Goal: Information Seeking & Learning: Learn about a topic

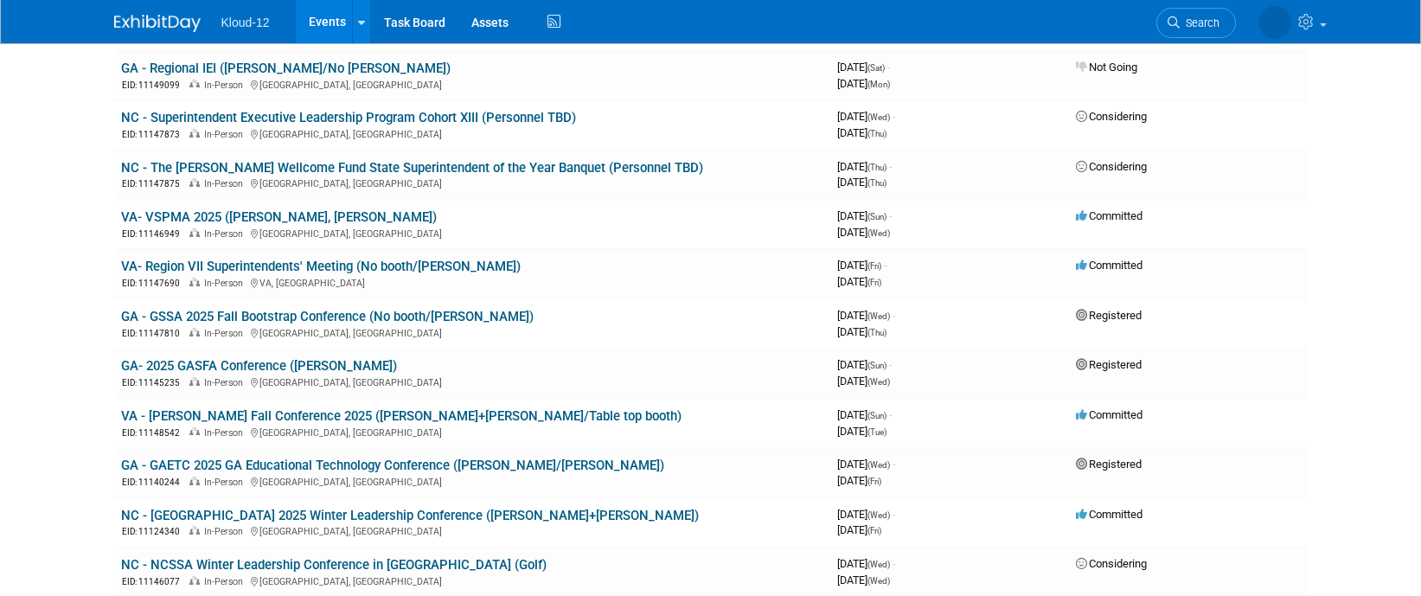
scroll to position [259, 0]
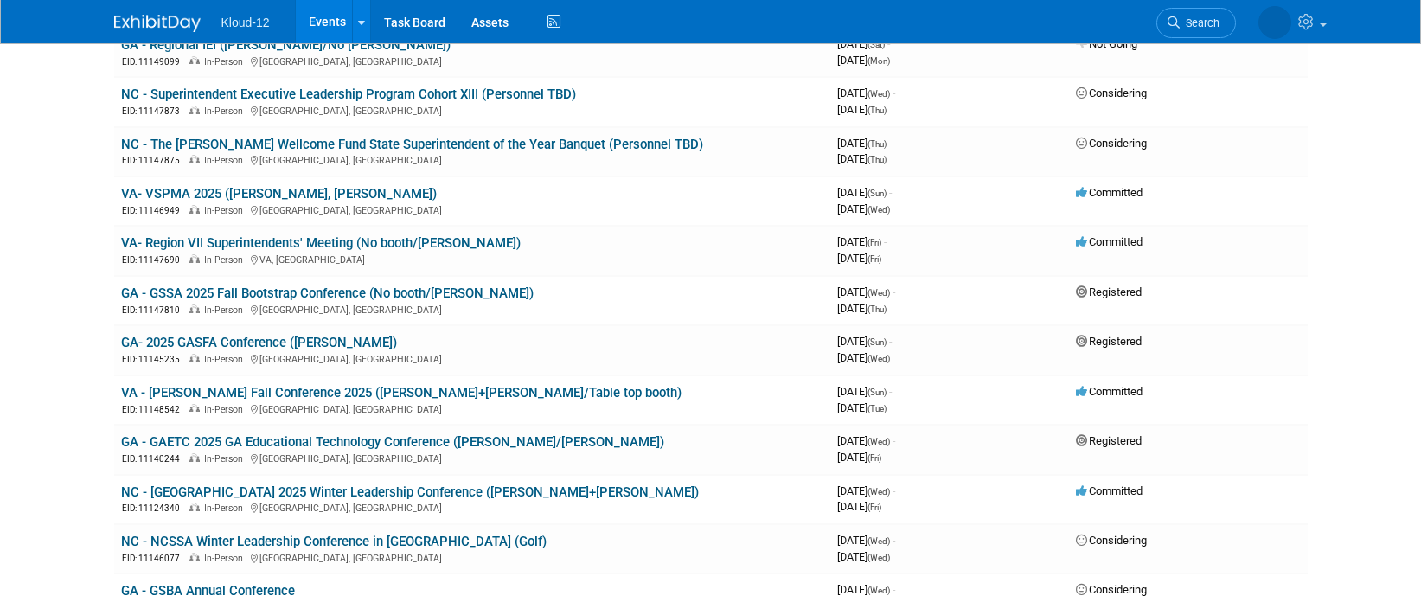
click at [192, 341] on link "GA- 2025 GASFA Conference ([PERSON_NAME])" at bounding box center [259, 343] width 276 height 16
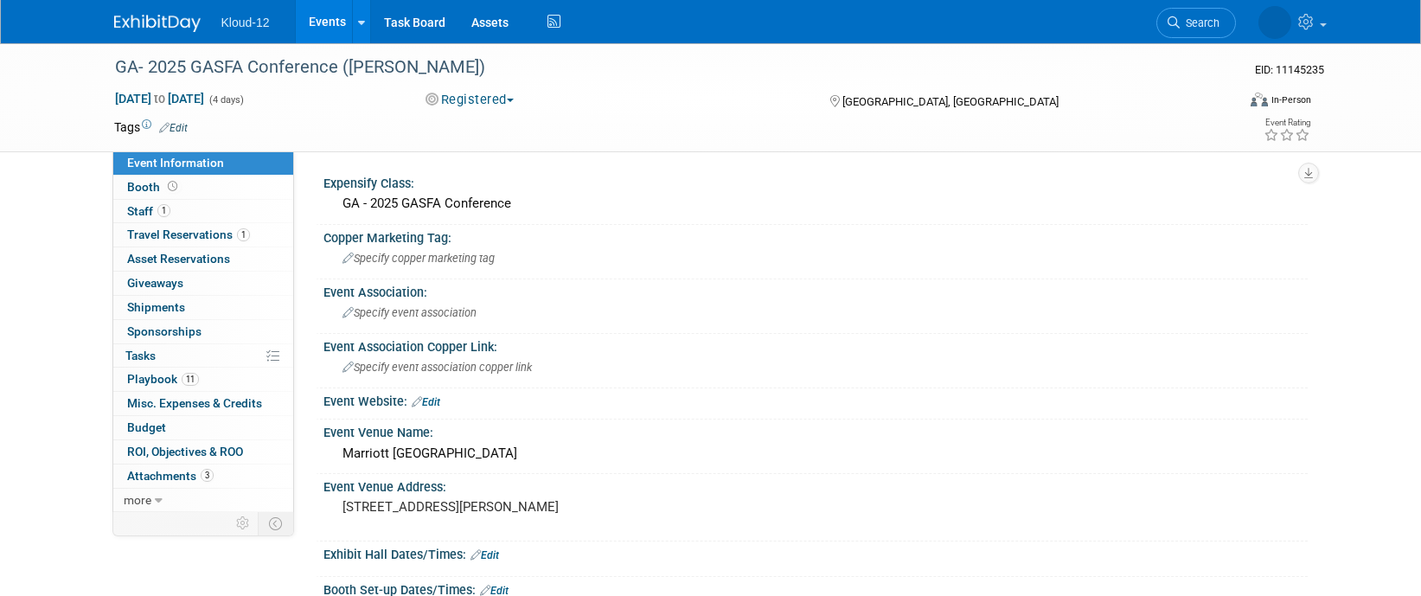
click at [166, 477] on span "Attachments 3" at bounding box center [170, 476] width 86 height 14
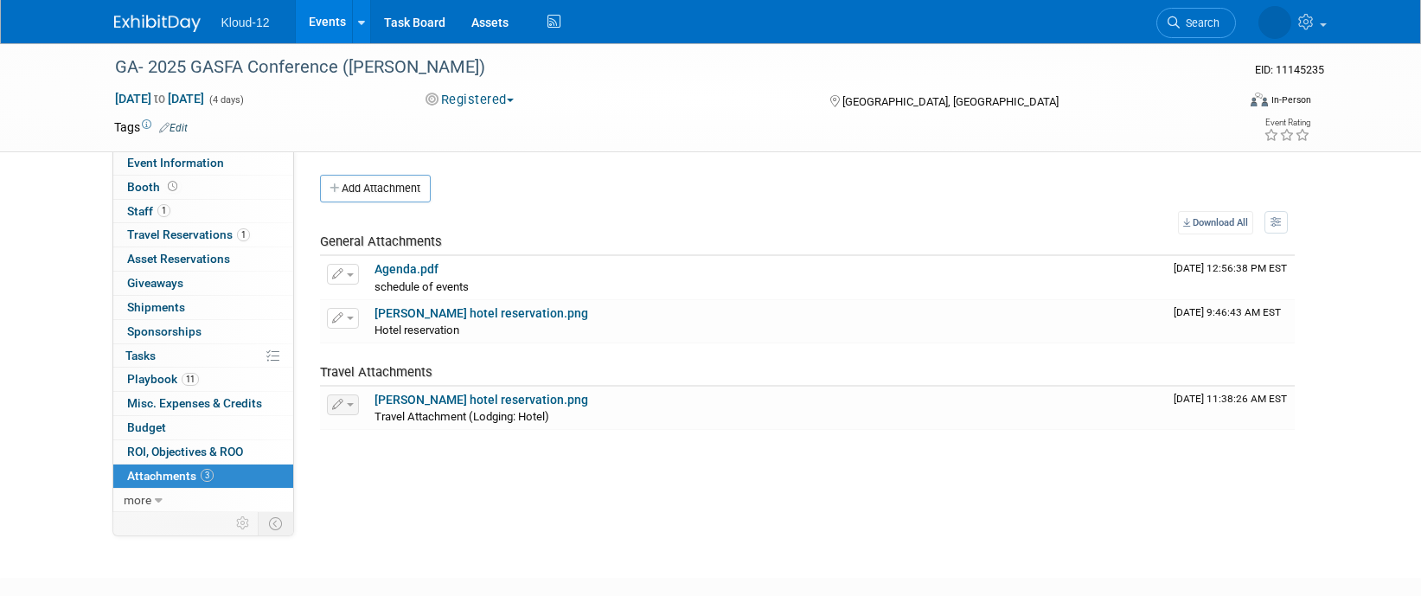
click at [394, 274] on link "Agenda.pdf" at bounding box center [407, 269] width 64 height 14
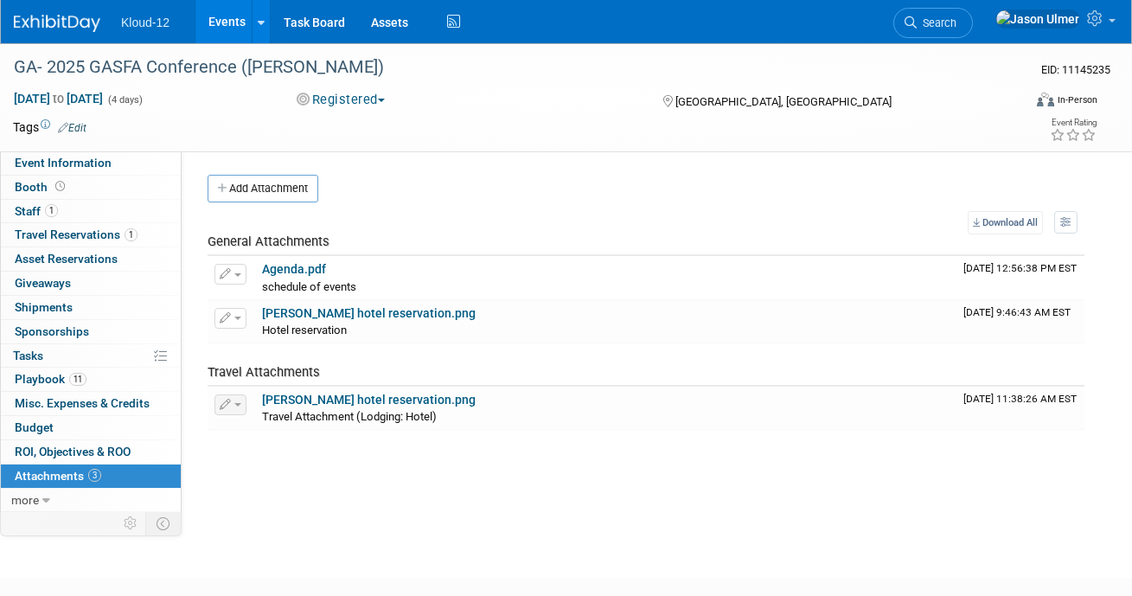
click at [287, 268] on link "Agenda.pdf" at bounding box center [294, 269] width 64 height 14
click at [32, 185] on span "Booth" at bounding box center [42, 187] width 54 height 14
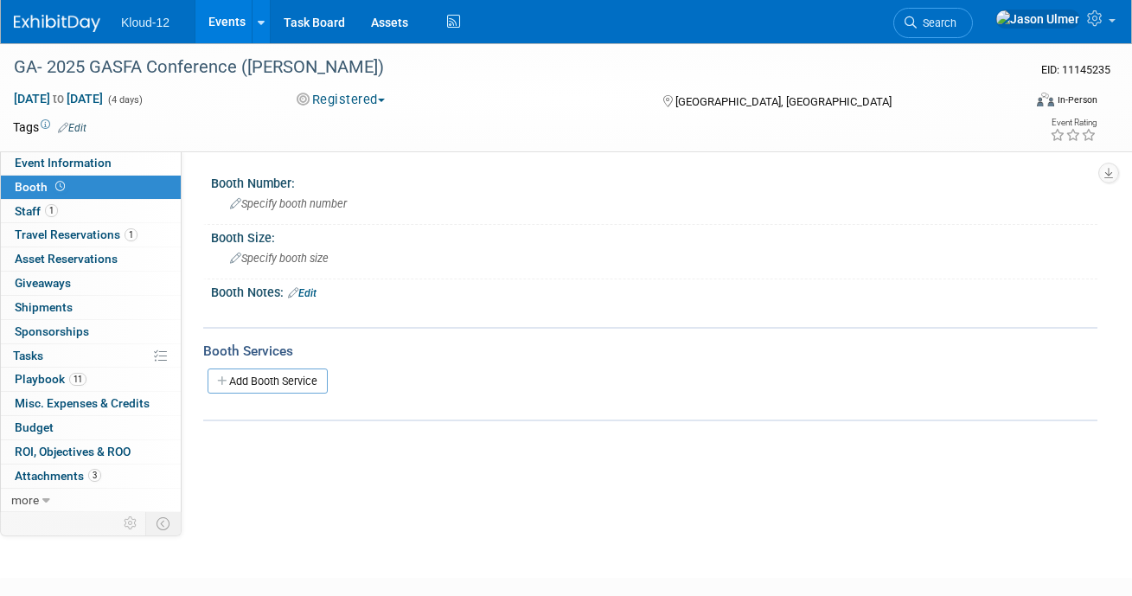
click at [25, 160] on span "Event Information" at bounding box center [63, 163] width 97 height 14
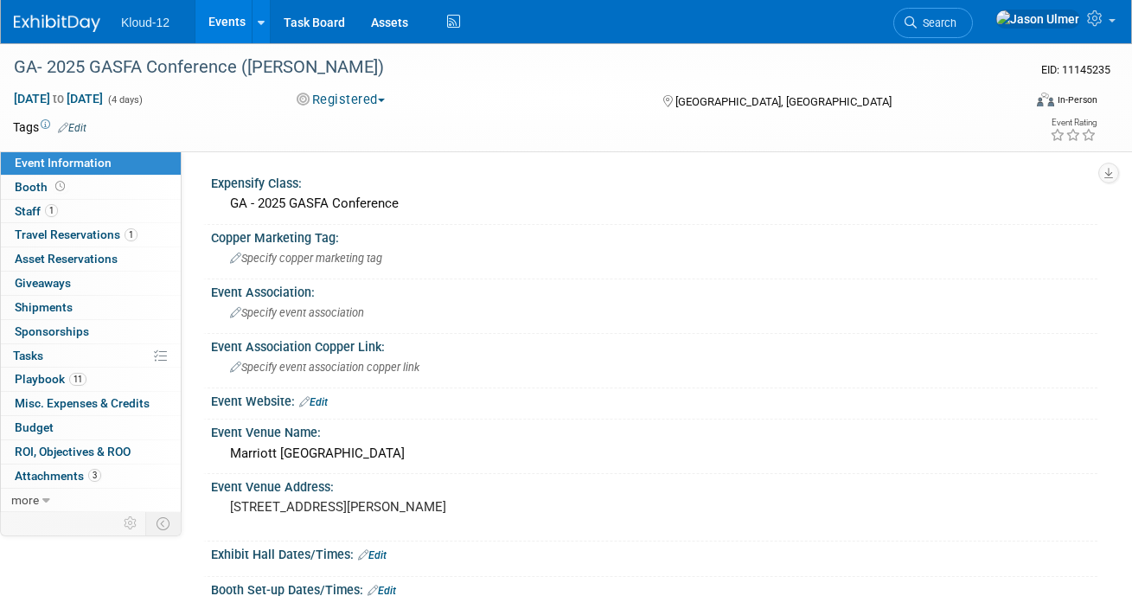
click at [34, 432] on span "Budget" at bounding box center [34, 427] width 39 height 14
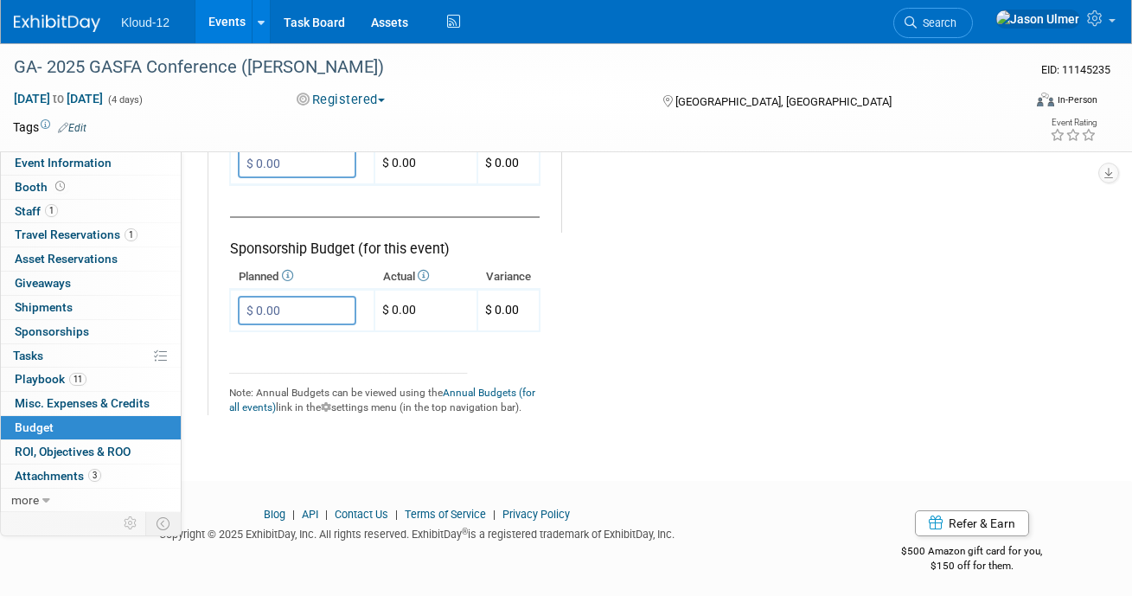
scroll to position [1157, 0]
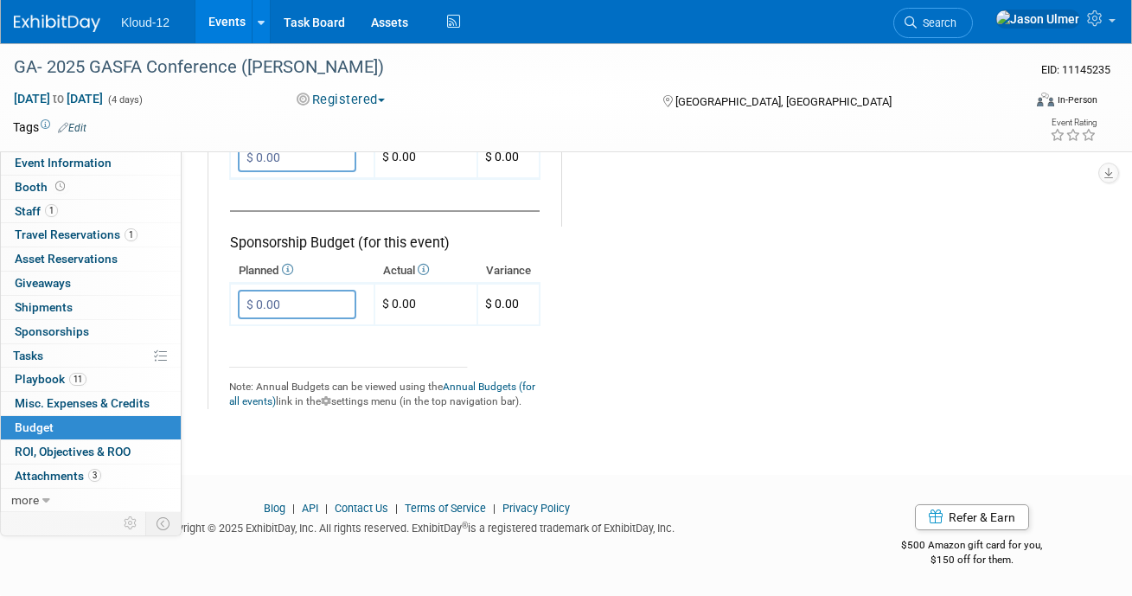
click at [48, 477] on span "Attachments 3" at bounding box center [58, 476] width 86 height 14
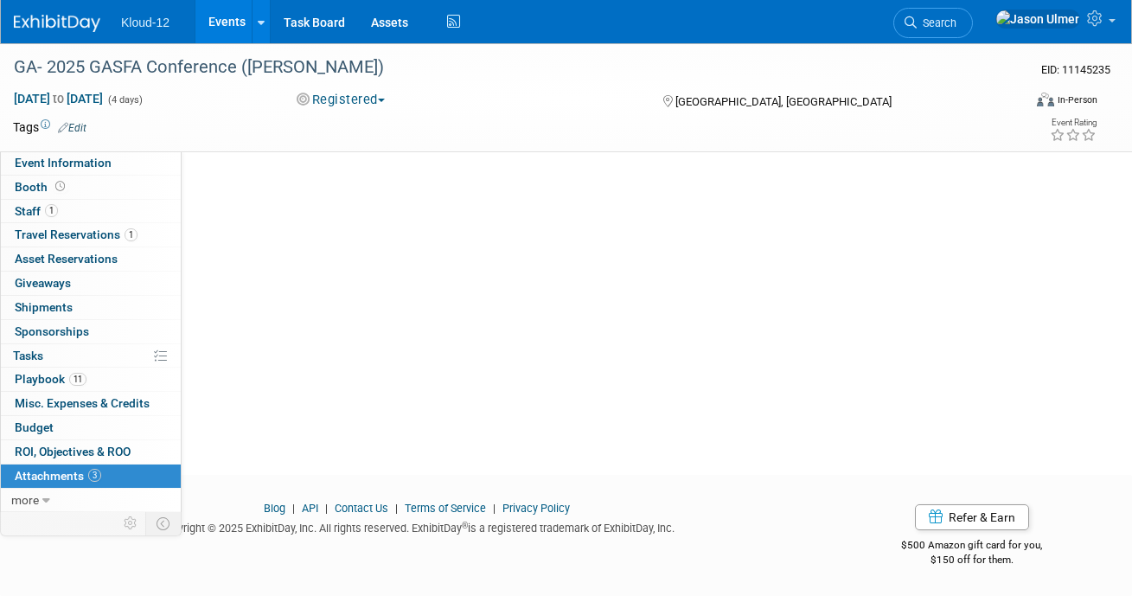
scroll to position [0, 0]
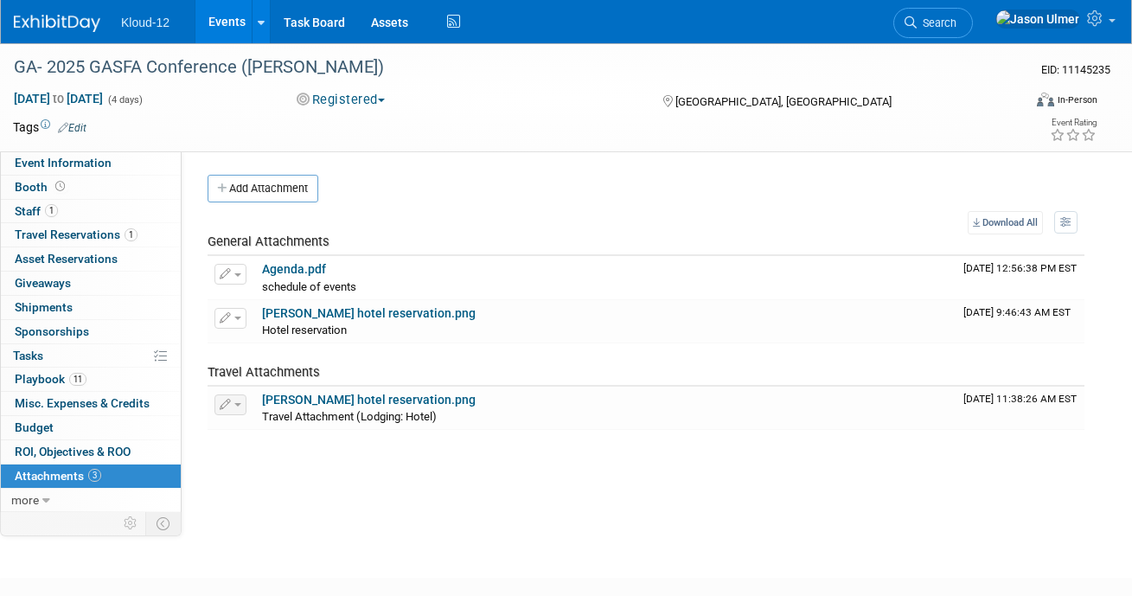
click at [291, 317] on link "Kelli hotel reservation.png" at bounding box center [369, 313] width 214 height 14
click at [18, 163] on span "Event Information" at bounding box center [63, 163] width 97 height 14
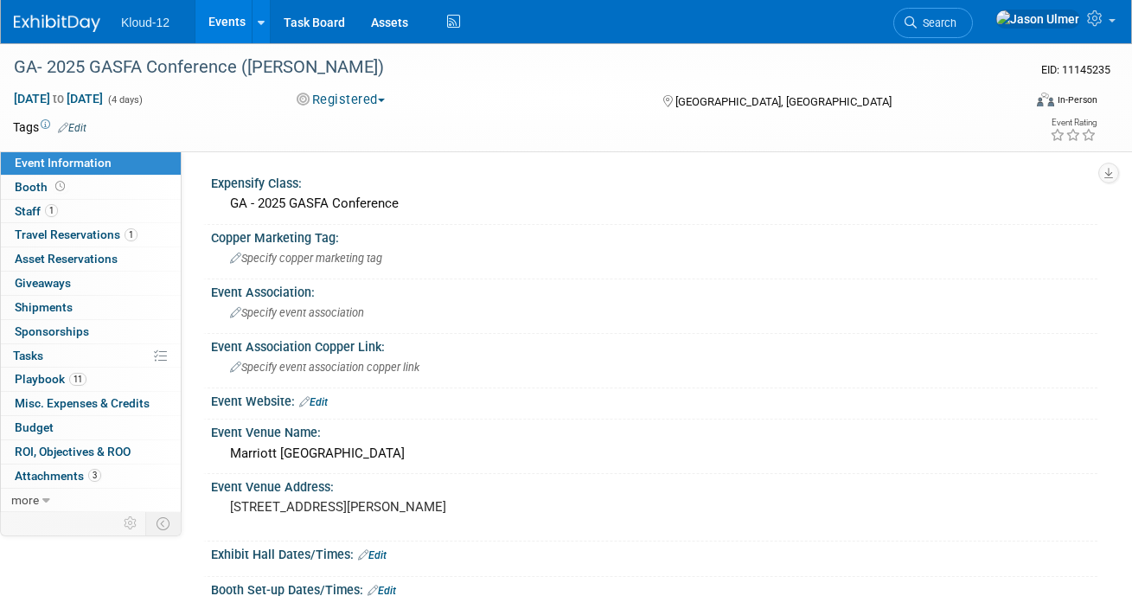
click at [27, 231] on span "Travel Reservations 1" at bounding box center [76, 234] width 123 height 14
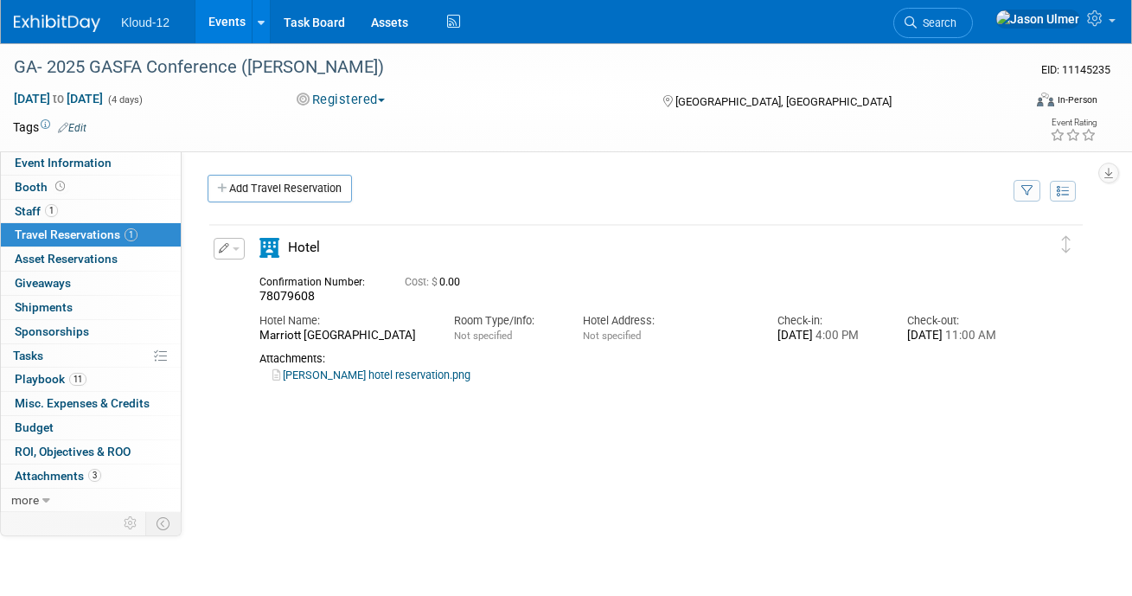
click at [21, 212] on span "Staff 1" at bounding box center [36, 211] width 43 height 14
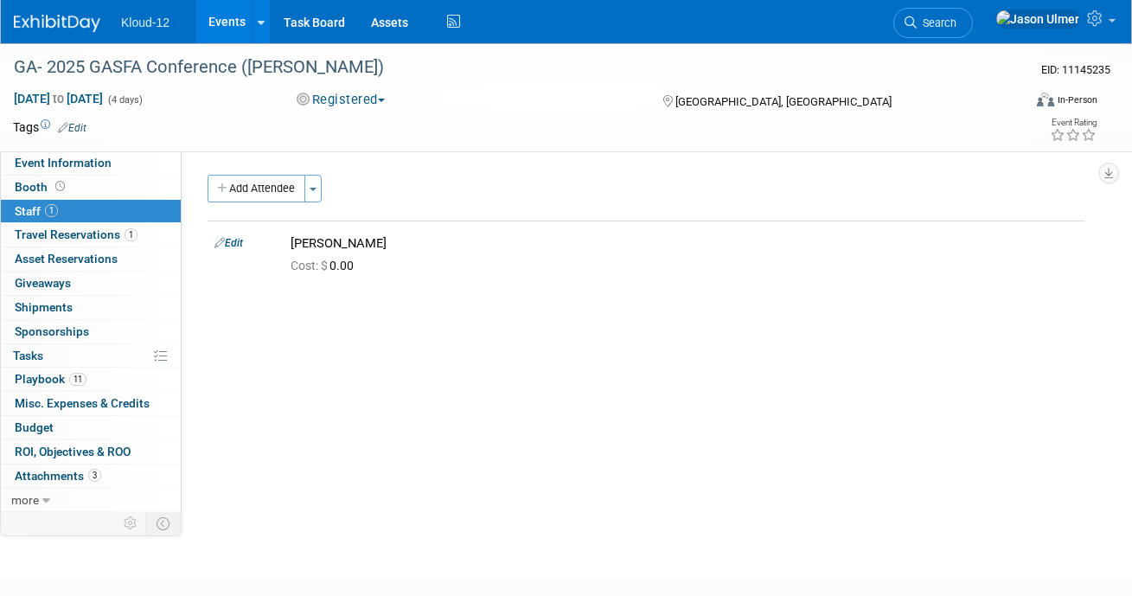
click at [210, 25] on link "Events" at bounding box center [226, 21] width 63 height 43
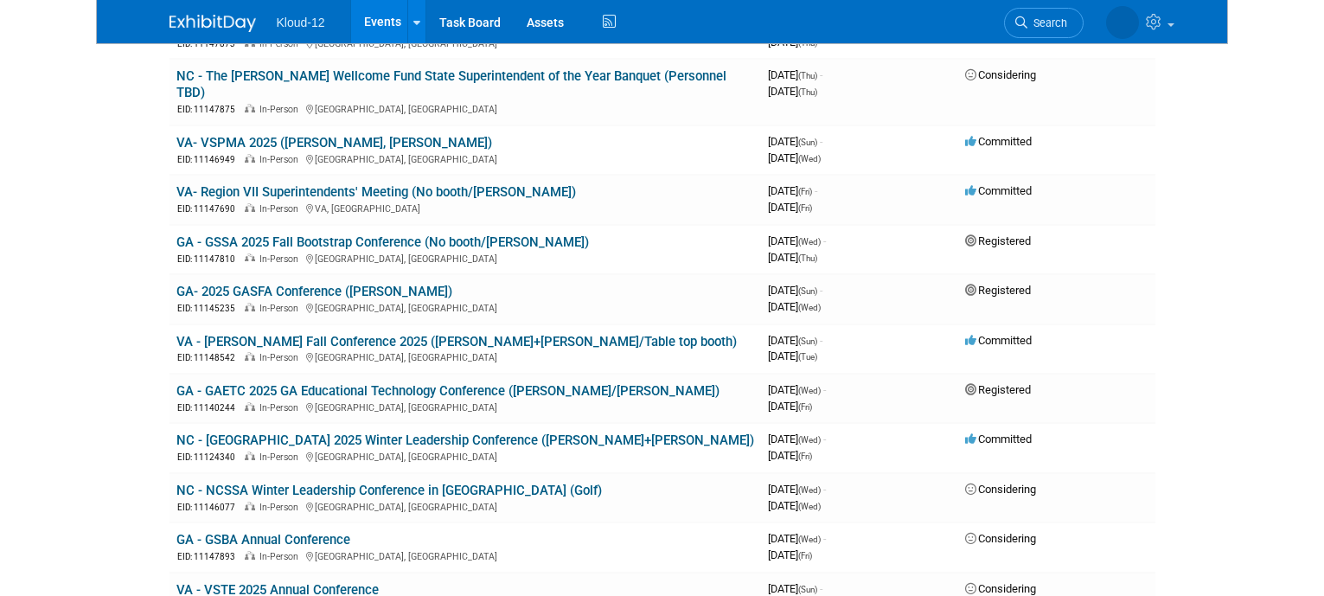
scroll to position [519, 0]
